Goal: Information Seeking & Learning: Understand process/instructions

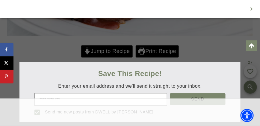
click at [160, 52] on div at bounding box center [130, 63] width 260 height 126
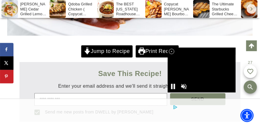
click at [171, 52] on icon at bounding box center [171, 51] width 5 height 5
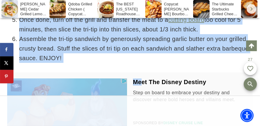
drag, startPoint x: 7, startPoint y: 36, endPoint x: 139, endPoint y: 68, distance: 135.6
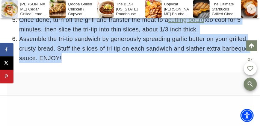
copy div "Lor ips Dol-Sit: 3 5/5 ametc adi-eli sedd eiusm 2 2/9 temporinc utla 9 2/6 etdo…"
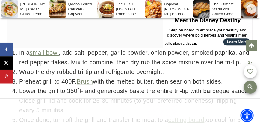
click at [122, 55] on li "In a small bowl , add salt, pepper, garlic powder, onion powder, smoked paprika…" at bounding box center [136, 57] width 234 height 19
